Goal: Navigation & Orientation: Go to known website

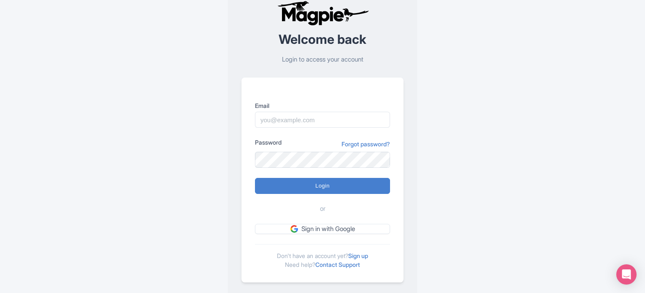
scroll to position [35, 0]
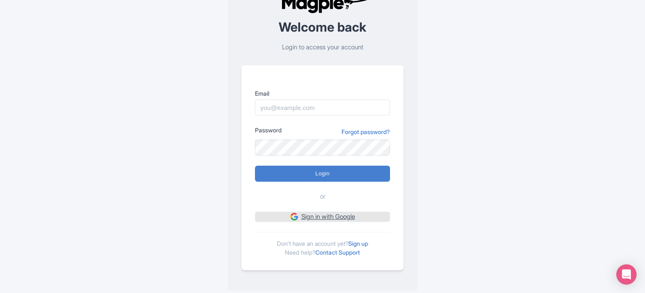
click at [365, 214] on link "Sign in with Google" at bounding box center [322, 217] width 135 height 11
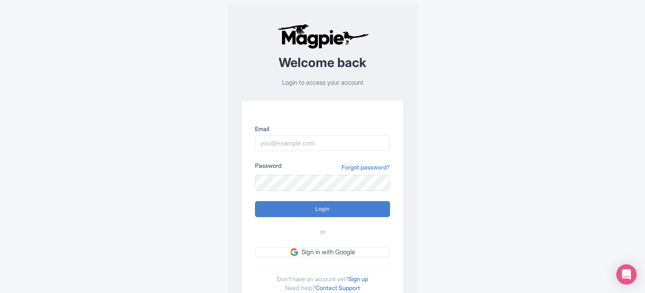
scroll to position [35, 0]
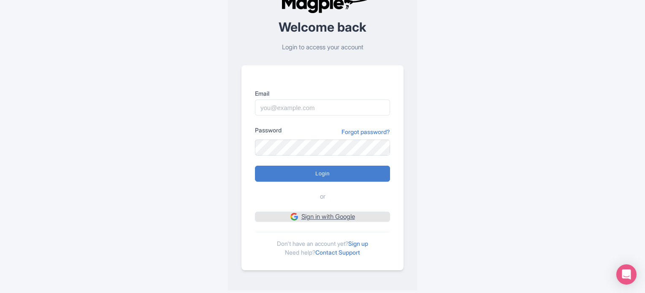
click at [356, 216] on link "Sign in with Google" at bounding box center [322, 217] width 135 height 11
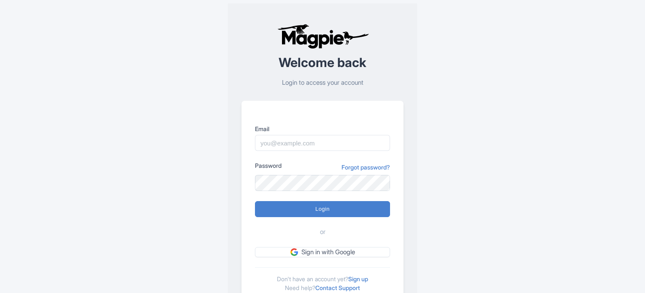
scroll to position [35, 0]
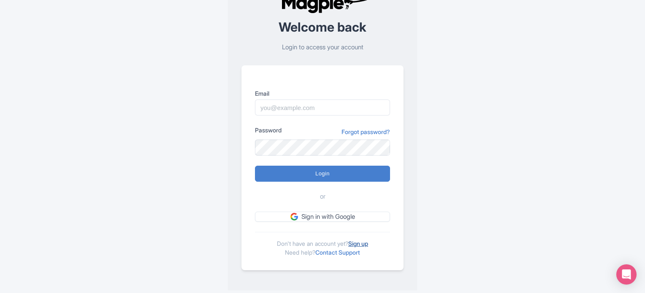
click at [366, 242] on link "Sign up" at bounding box center [358, 243] width 20 height 7
